Goal: Task Accomplishment & Management: Complete application form

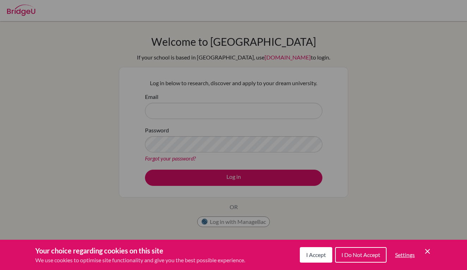
click at [311, 249] on button "I Accept" at bounding box center [315, 255] width 32 height 16
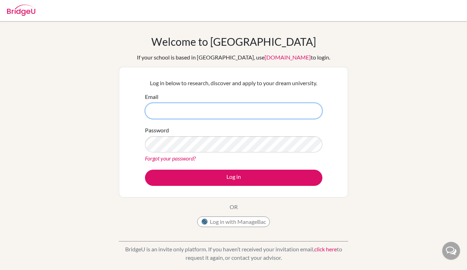
click at [163, 108] on input "Email" at bounding box center [233, 111] width 177 height 16
type input "[EMAIL_ADDRESS][DOMAIN_NAME]"
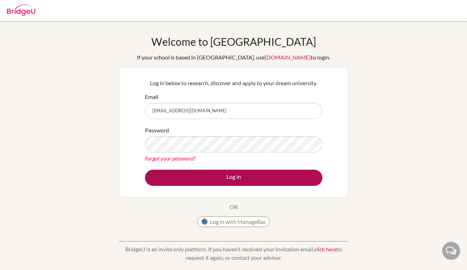
click at [236, 179] on button "Log in" at bounding box center [233, 178] width 177 height 16
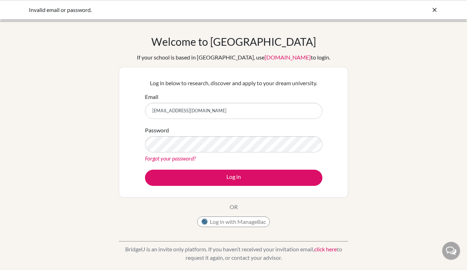
click at [233, 178] on button "Log in" at bounding box center [233, 178] width 177 height 16
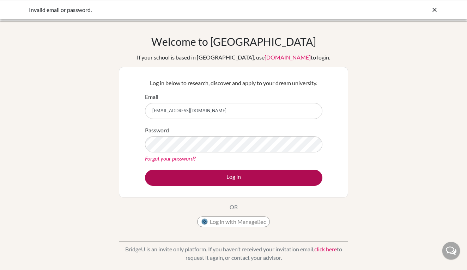
click at [254, 179] on button "Log in" at bounding box center [233, 178] width 177 height 16
click at [262, 178] on button "Log in" at bounding box center [233, 178] width 177 height 16
click at [224, 177] on button "Log in" at bounding box center [233, 178] width 177 height 16
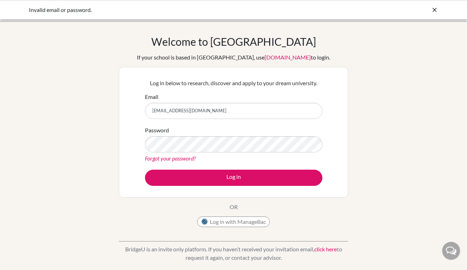
click at [324, 250] on link "click here" at bounding box center [325, 249] width 23 height 7
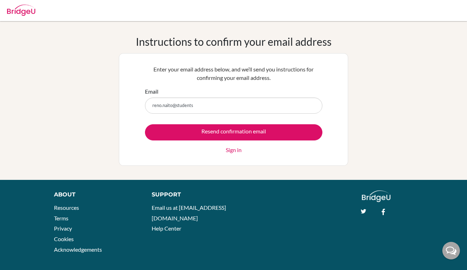
type input "reno.naito@students."
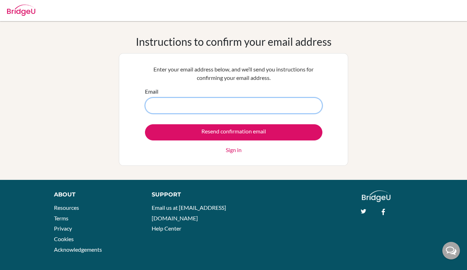
type input "[EMAIL_ADDRESS][DOMAIN_NAME]"
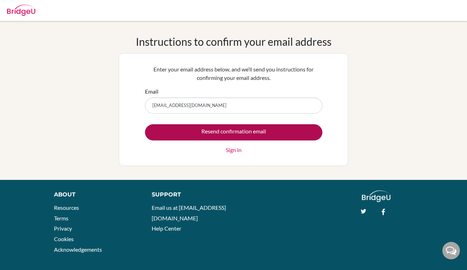
click at [225, 132] on input "Resend confirmation email" at bounding box center [233, 132] width 177 height 16
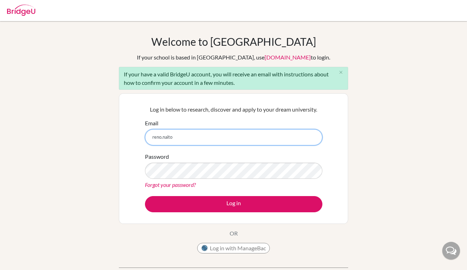
type input "[EMAIL_ADDRESS][DOMAIN_NAME]"
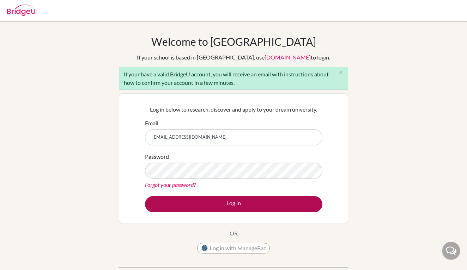
click at [203, 204] on button "Log in" at bounding box center [233, 204] width 177 height 16
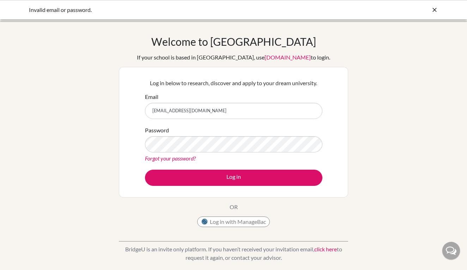
click at [325, 248] on link "click here" at bounding box center [325, 249] width 23 height 7
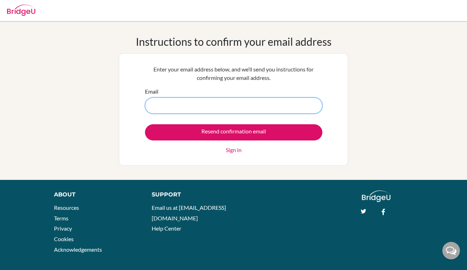
type input "[EMAIL_ADDRESS][DOMAIN_NAME]"
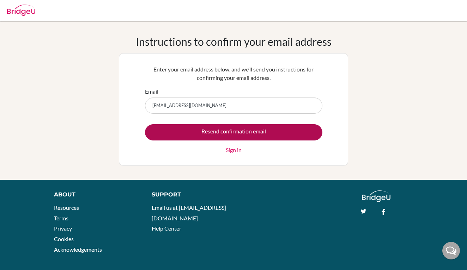
click at [250, 131] on input "Resend confirmation email" at bounding box center [233, 132] width 177 height 16
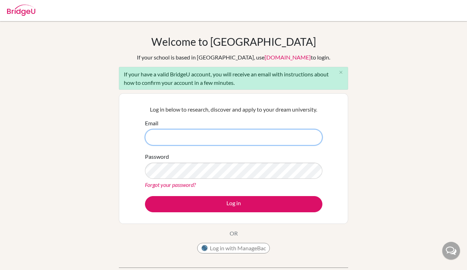
type input "[EMAIL_ADDRESS][DOMAIN_NAME]"
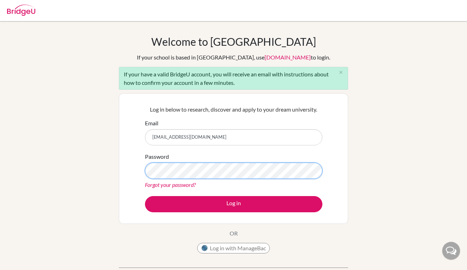
click at [233, 204] on button "Log in" at bounding box center [233, 204] width 177 height 16
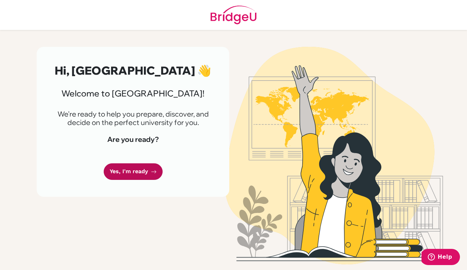
click at [139, 165] on link "Yes, I'm ready" at bounding box center [133, 171] width 59 height 17
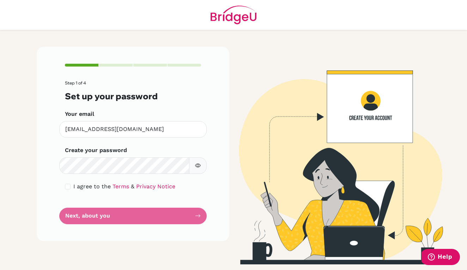
click at [70, 185] on div "I agree to the Terms & Privacy Notice" at bounding box center [133, 187] width 136 height 8
click at [66, 186] on input "checkbox" at bounding box center [68, 187] width 6 height 6
checkbox input "true"
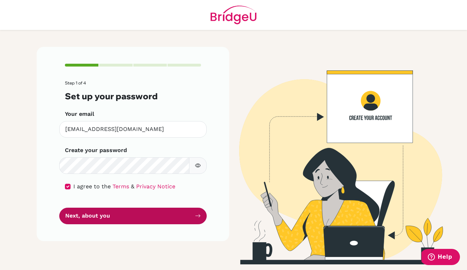
click at [118, 215] on button "Next, about you" at bounding box center [132, 216] width 147 height 17
